Goal: Answer question/provide support: Answer question/provide support

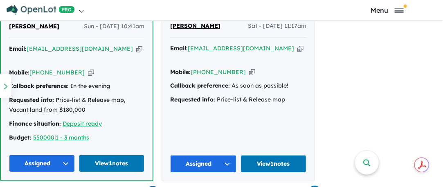
scroll to position [573, 0]
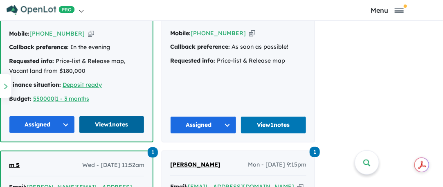
click at [113, 116] on link "View 1 notes" at bounding box center [112, 125] width 66 height 18
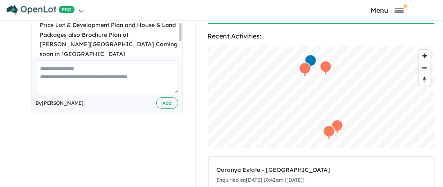
scroll to position [245, 0]
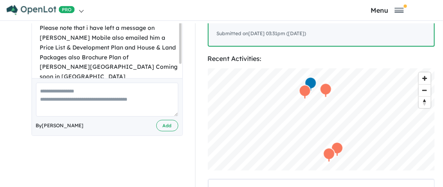
click at [47, 83] on textarea at bounding box center [107, 100] width 142 height 34
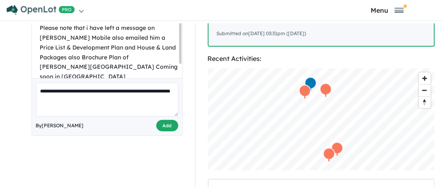
type textarea "**********"
click at [164, 120] on button "Add" at bounding box center [167, 126] width 22 height 12
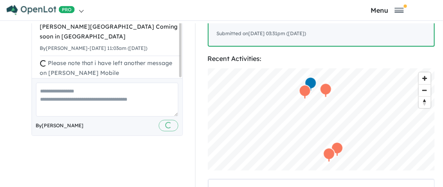
scroll to position [221, 0]
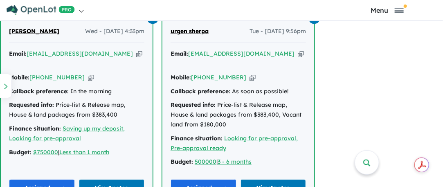
scroll to position [1268, 0]
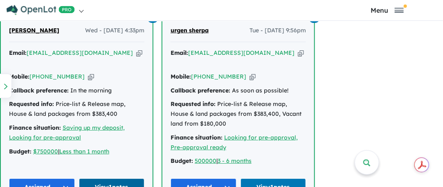
click at [95, 178] on link "View 1 notes" at bounding box center [112, 187] width 66 height 18
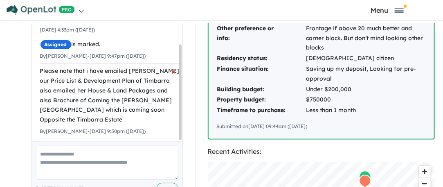
scroll to position [205, 0]
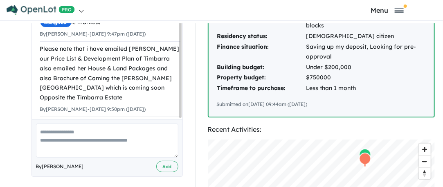
click at [79, 161] on div "By Nick Muni Add" at bounding box center [107, 167] width 142 height 12
click at [68, 126] on textarea at bounding box center [107, 141] width 142 height 34
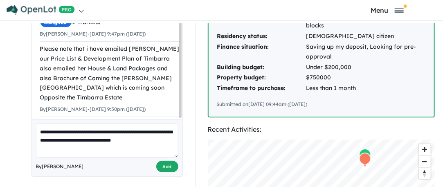
type textarea "**********"
click at [167, 161] on button "Add" at bounding box center [167, 167] width 22 height 12
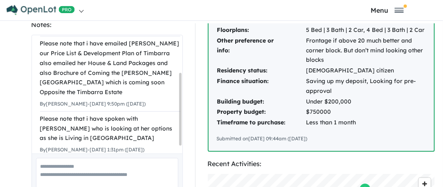
scroll to position [0, 0]
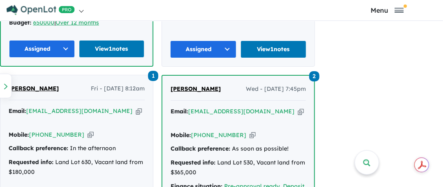
scroll to position [1146, 0]
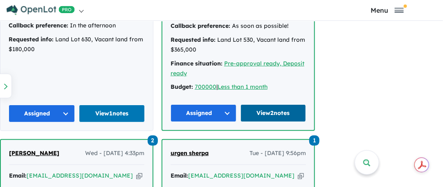
click at [266, 104] on link "View 2 notes" at bounding box center [274, 113] width 66 height 18
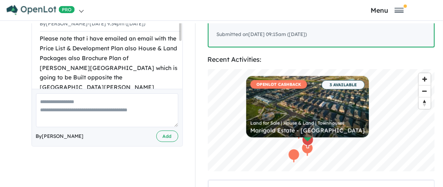
click at [63, 110] on textarea at bounding box center [107, 110] width 142 height 34
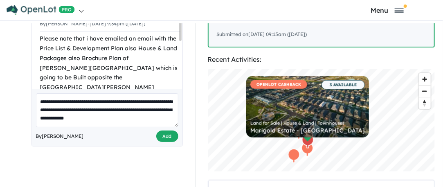
type textarea "**********"
click at [164, 135] on button "Add" at bounding box center [167, 137] width 22 height 12
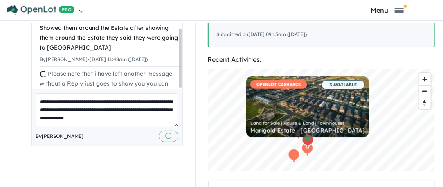
scroll to position [201, 0]
